Goal: Task Accomplishment & Management: Manage account settings

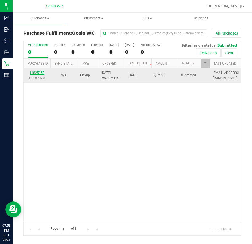
click at [38, 74] on link "11825950" at bounding box center [36, 73] width 15 height 4
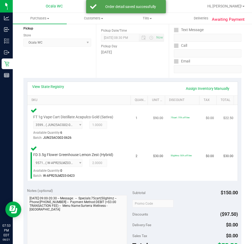
scroll to position [106, 0]
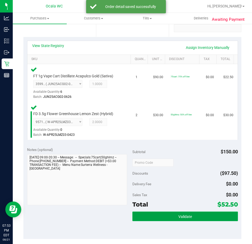
click at [154, 212] on button "Validate" at bounding box center [184, 216] width 105 height 10
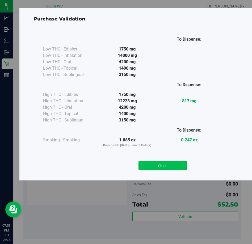
click at [155, 162] on button "Close" at bounding box center [162, 166] width 48 height 10
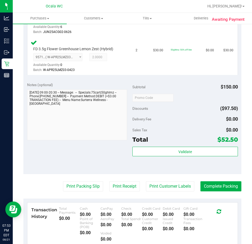
scroll to position [186, 0]
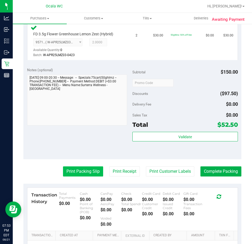
click at [85, 168] on button "Print Packing Slip" at bounding box center [83, 171] width 40 height 10
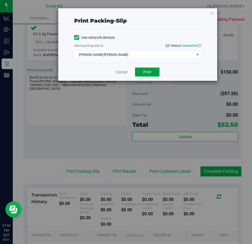
click at [143, 72] on span "Print" at bounding box center [147, 72] width 8 height 4
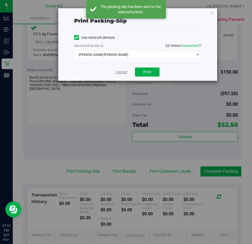
click at [120, 73] on link "Cancel" at bounding box center [121, 72] width 11 height 6
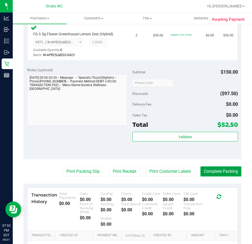
click at [217, 169] on button "Complete Packing" at bounding box center [220, 171] width 41 height 10
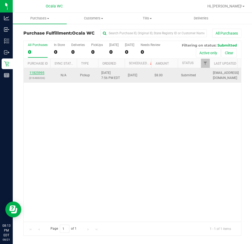
click at [38, 72] on link "11825995" at bounding box center [36, 73] width 15 height 4
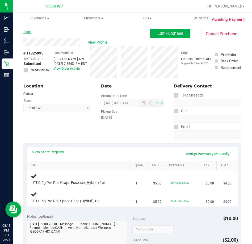
click at [27, 32] on link "Back" at bounding box center [27, 32] width 8 height 4
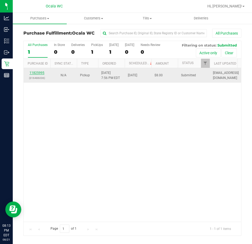
click at [44, 73] on link "11825995" at bounding box center [36, 73] width 15 height 4
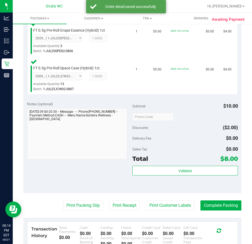
scroll to position [159, 0]
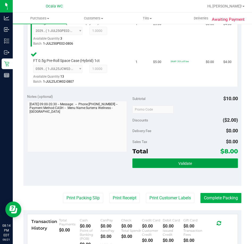
click at [180, 160] on button "Validate" at bounding box center [184, 163] width 105 height 10
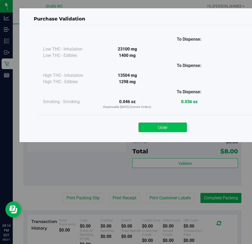
click at [152, 129] on button "Close" at bounding box center [162, 127] width 48 height 10
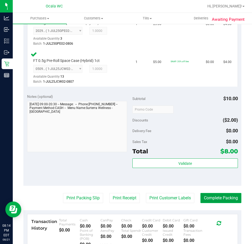
click at [219, 196] on button "Complete Packing" at bounding box center [220, 198] width 41 height 10
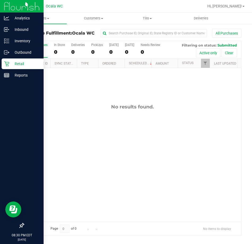
click at [8, 62] on icon at bounding box center [6, 63] width 5 height 5
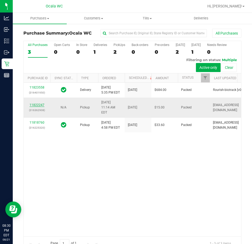
click at [34, 107] on link "11822247" at bounding box center [36, 105] width 15 height 4
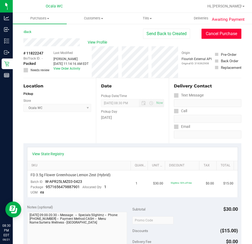
click at [211, 35] on button "Cancel Purchase" at bounding box center [221, 34] width 40 height 10
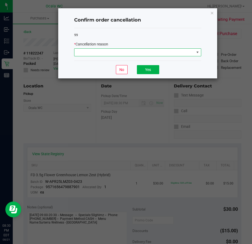
click at [168, 55] on span at bounding box center [134, 52] width 120 height 7
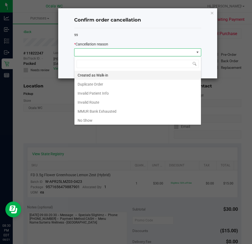
scroll to position [8, 127]
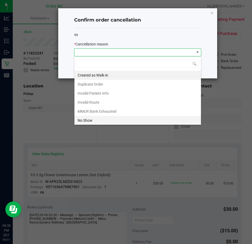
click at [109, 119] on li "No Show" at bounding box center [137, 120] width 126 height 9
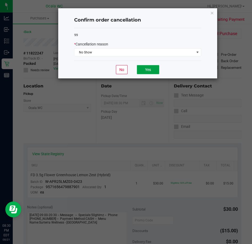
click at [144, 66] on button "Yes" at bounding box center [148, 69] width 22 height 9
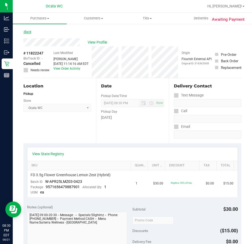
click at [29, 32] on link "Back" at bounding box center [27, 32] width 8 height 4
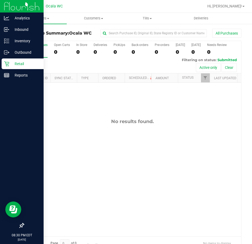
click at [12, 66] on p "Retail" at bounding box center [25, 64] width 32 height 6
click at [8, 65] on icon at bounding box center [6, 63] width 5 height 5
click at [16, 65] on p "Retail" at bounding box center [25, 64] width 32 height 6
click at [7, 31] on icon at bounding box center [5, 30] width 3 height 4
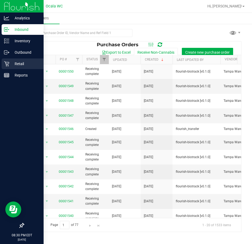
click at [15, 64] on p "Retail" at bounding box center [25, 64] width 32 height 6
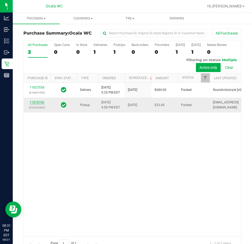
click at [37, 104] on link "11818760" at bounding box center [36, 102] width 15 height 4
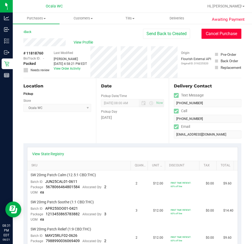
click at [205, 33] on button "Cancel Purchase" at bounding box center [221, 34] width 40 height 10
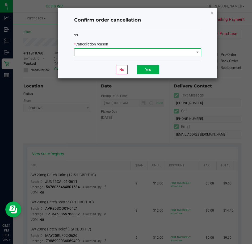
click at [175, 53] on span at bounding box center [134, 52] width 120 height 7
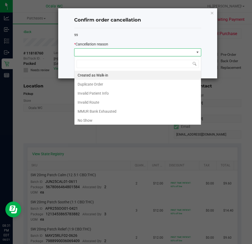
scroll to position [8, 127]
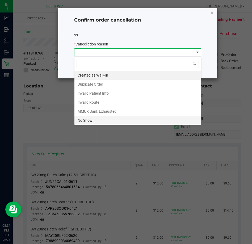
click at [87, 120] on li "No Show" at bounding box center [137, 120] width 126 height 9
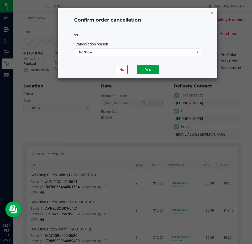
click at [139, 67] on button "Yes" at bounding box center [148, 69] width 22 height 9
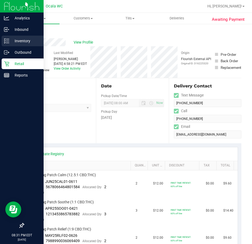
click at [10, 37] on div "Inventory" at bounding box center [23, 41] width 42 height 11
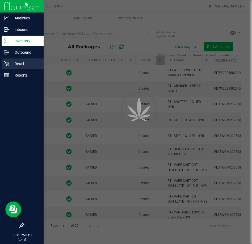
type input "[DATE]"
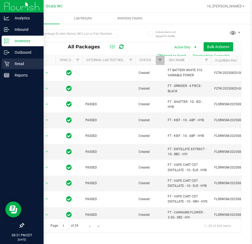
click at [18, 63] on p "Retail" at bounding box center [25, 64] width 32 height 6
